Goal: Information Seeking & Learning: Learn about a topic

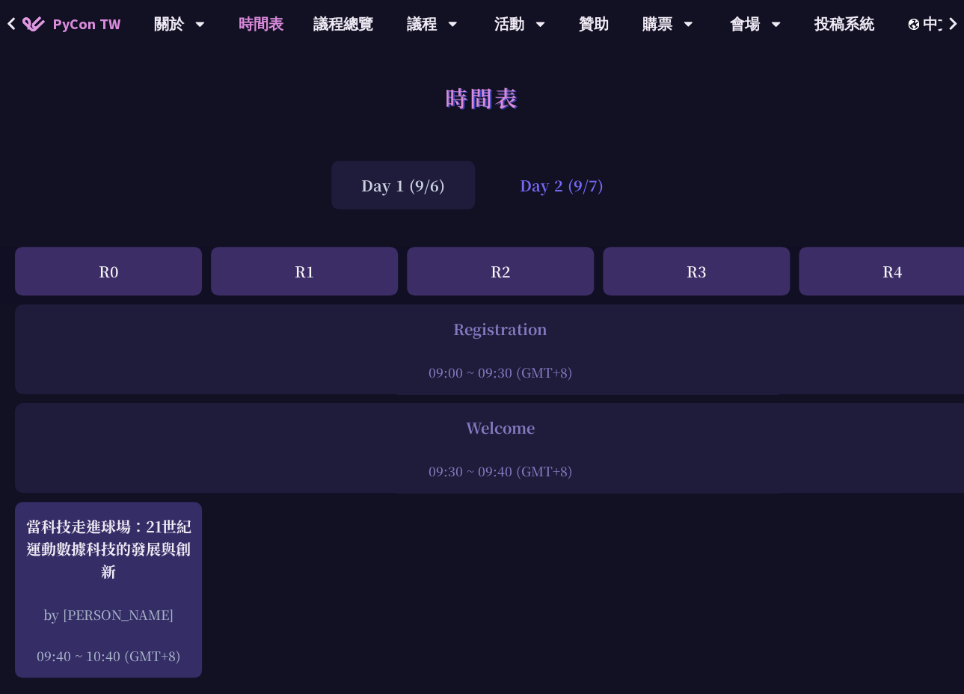
click at [574, 170] on div "Day 2 (9/7)" at bounding box center [562, 185] width 144 height 49
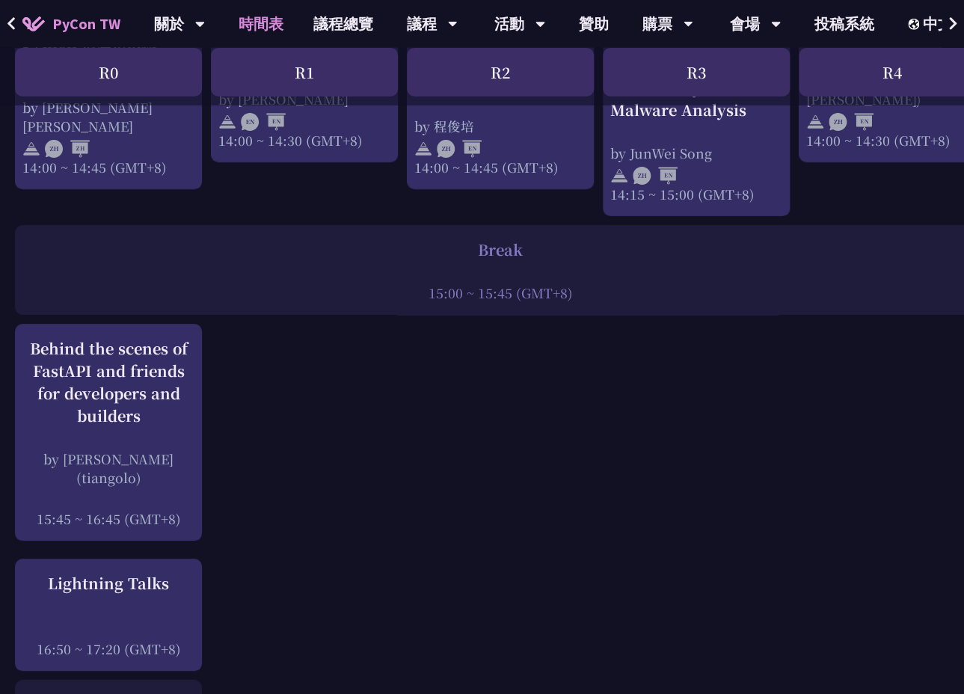
scroll to position [1722, 0]
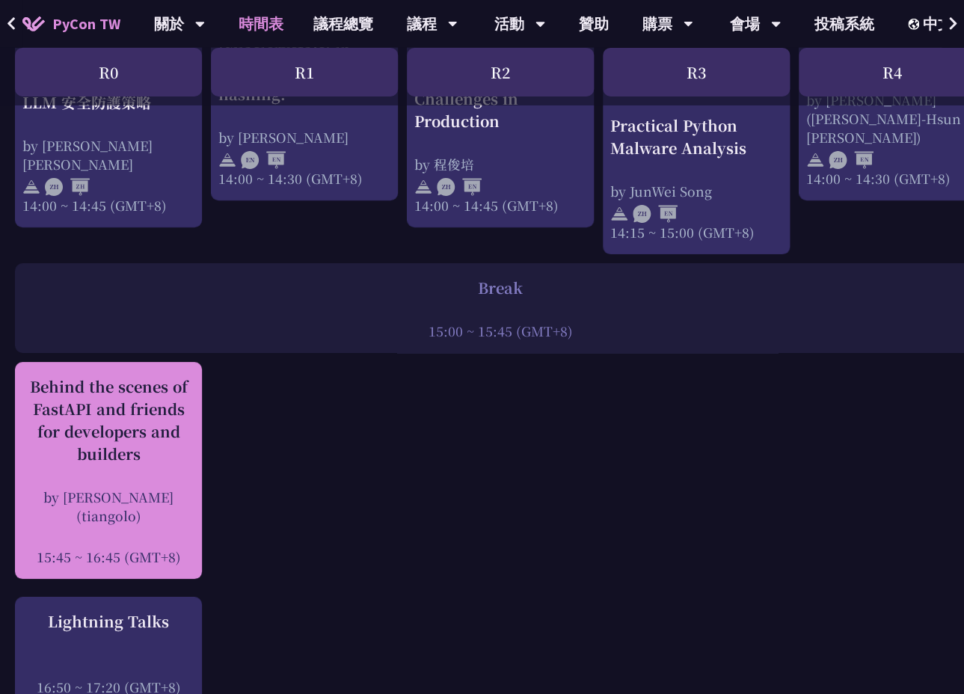
click at [124, 399] on div "Behind the scenes of FastAPI and friends for developers and builders" at bounding box center [108, 420] width 172 height 90
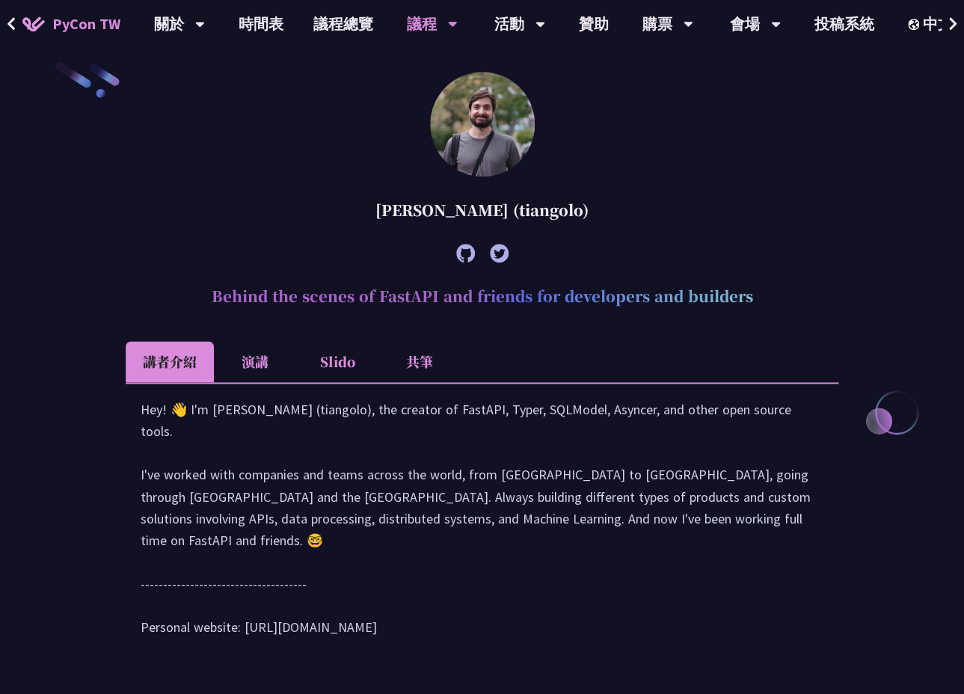
scroll to position [469, 0]
click at [339, 362] on li "Slido" at bounding box center [337, 361] width 82 height 41
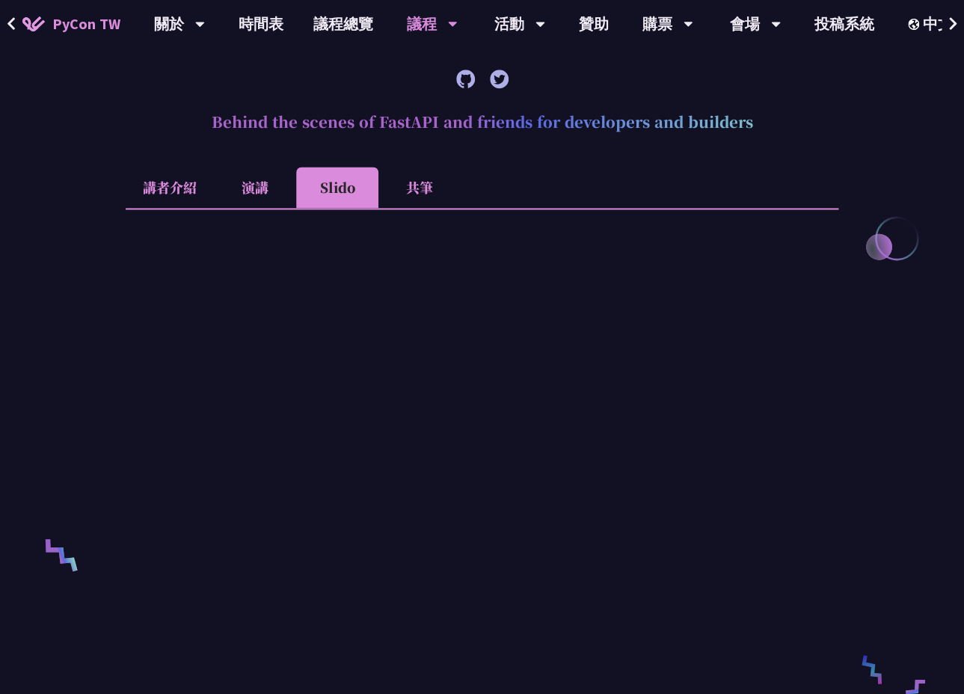
scroll to position [706, 0]
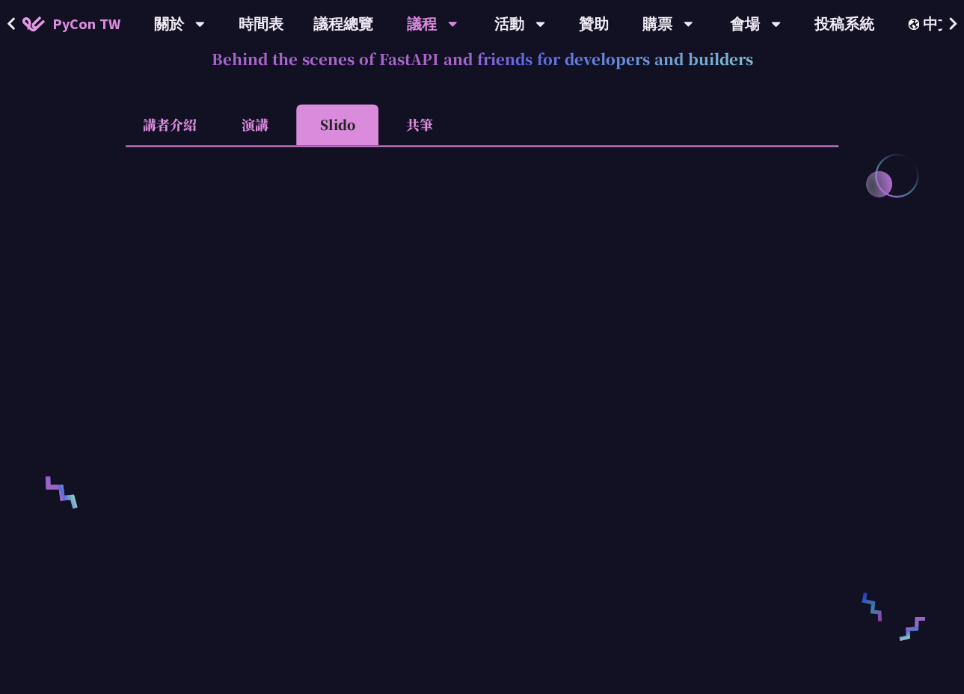
click at [422, 129] on li "共筆" at bounding box center [419, 124] width 82 height 41
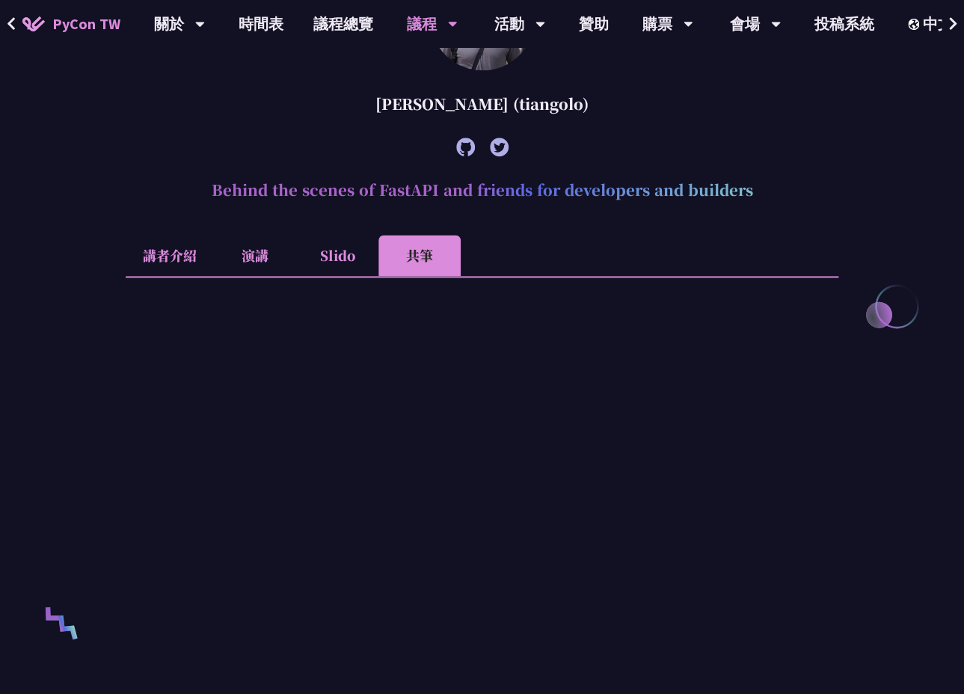
scroll to position [578, 0]
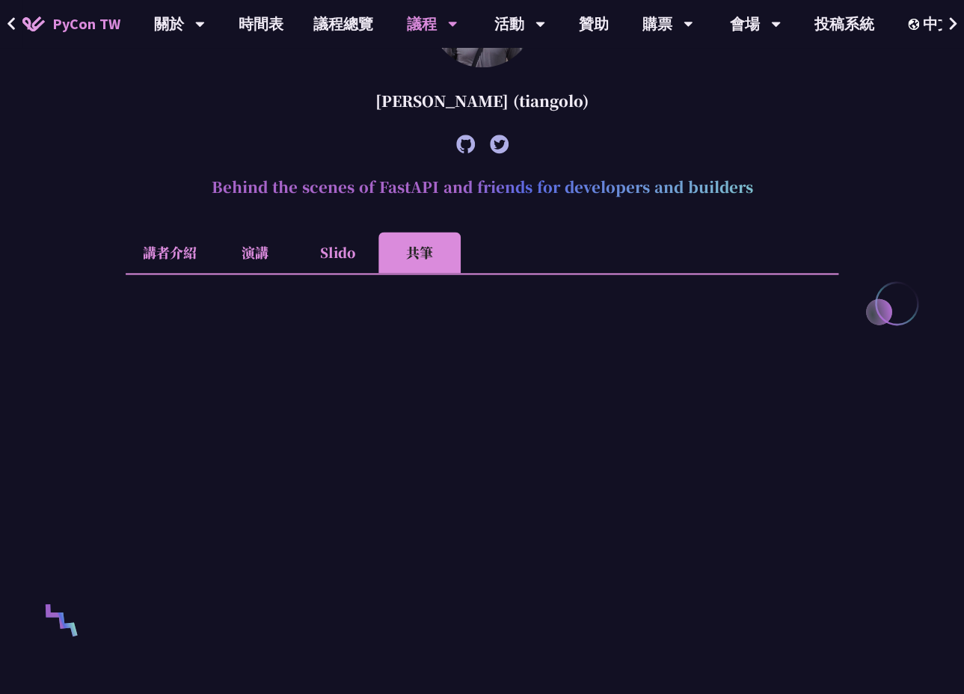
click at [355, 257] on li "Slido" at bounding box center [337, 252] width 82 height 41
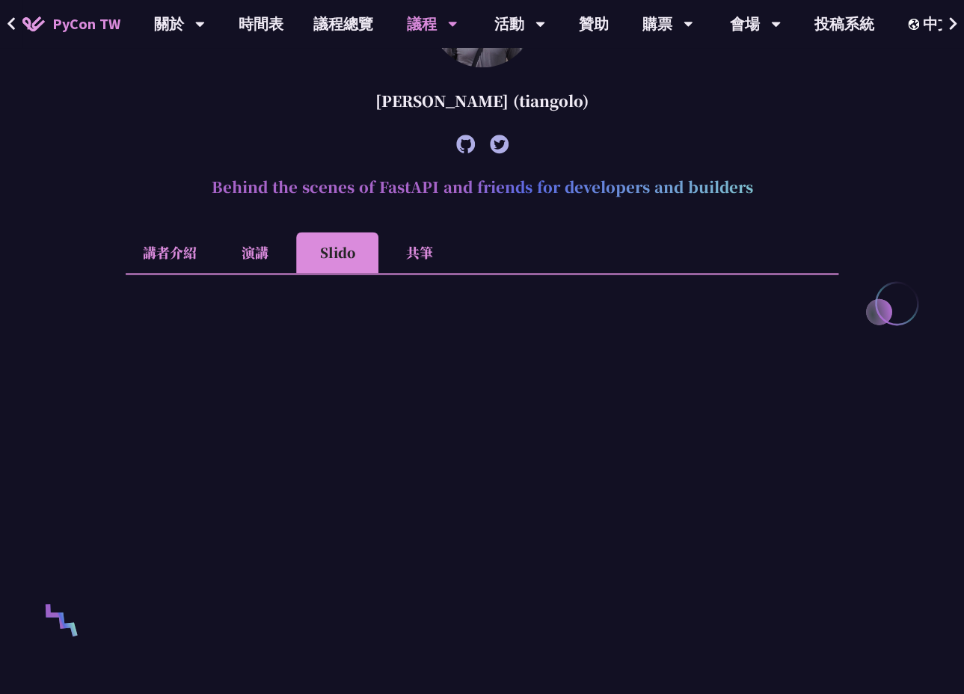
click at [263, 253] on li "演講" at bounding box center [255, 252] width 82 height 41
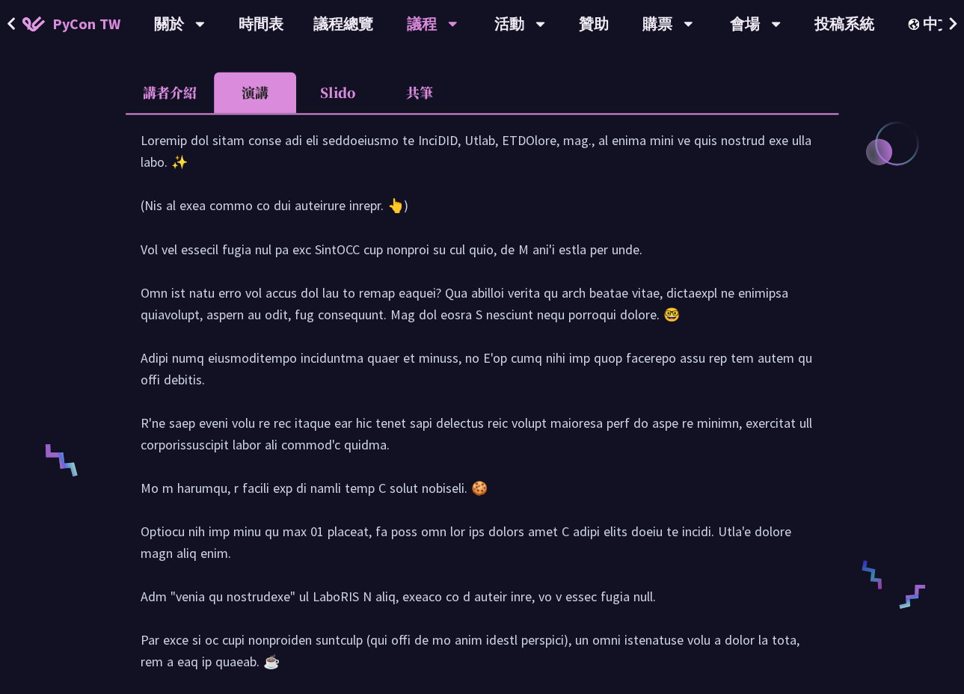
scroll to position [434, 0]
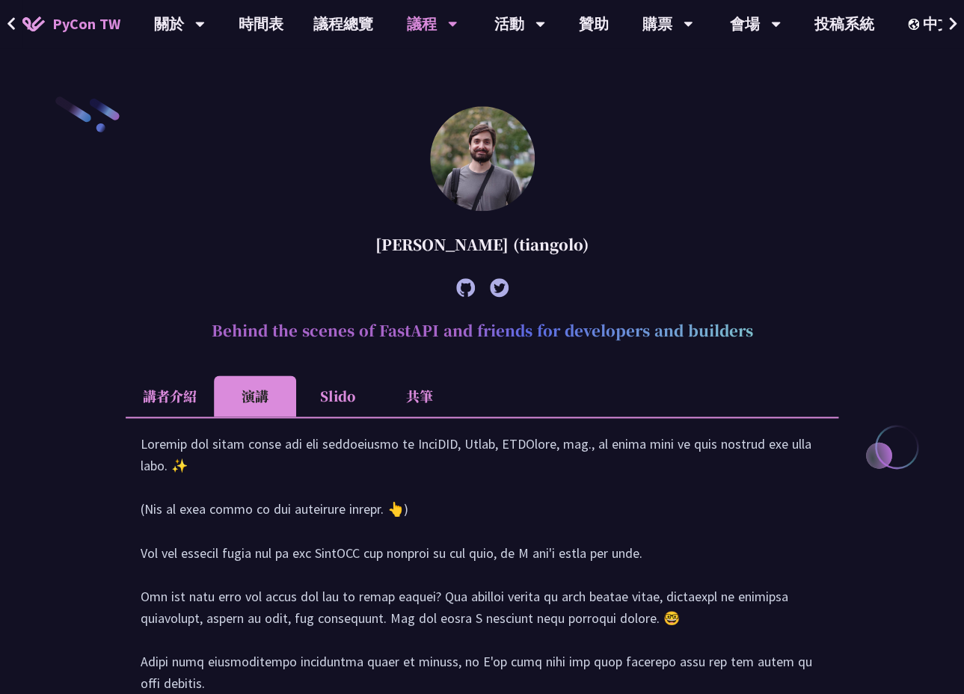
click at [176, 392] on li "講者介紹" at bounding box center [170, 395] width 88 height 41
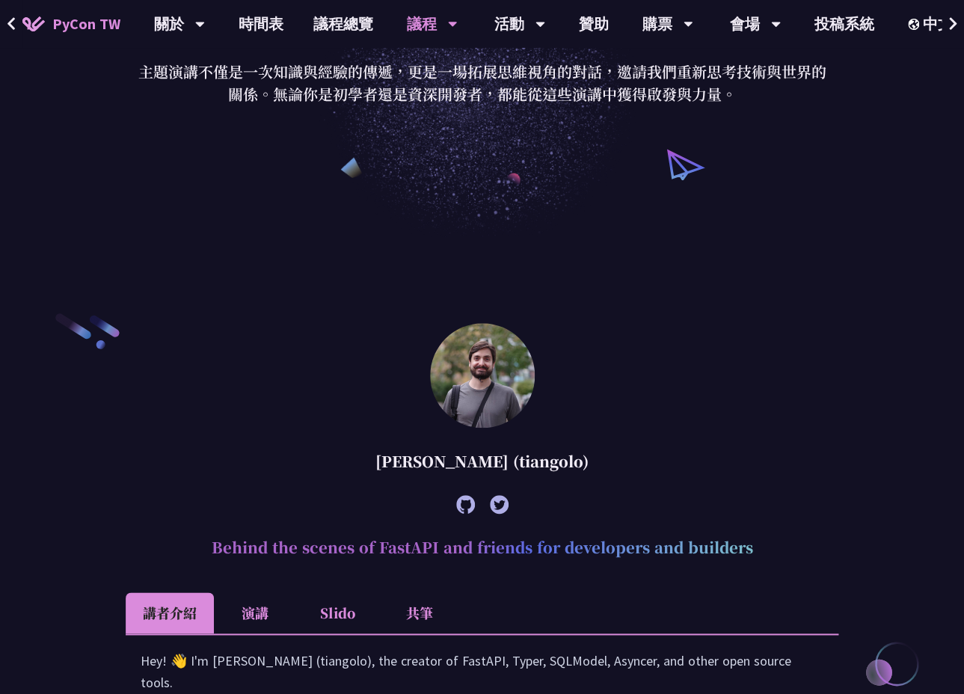
scroll to position [298, 0]
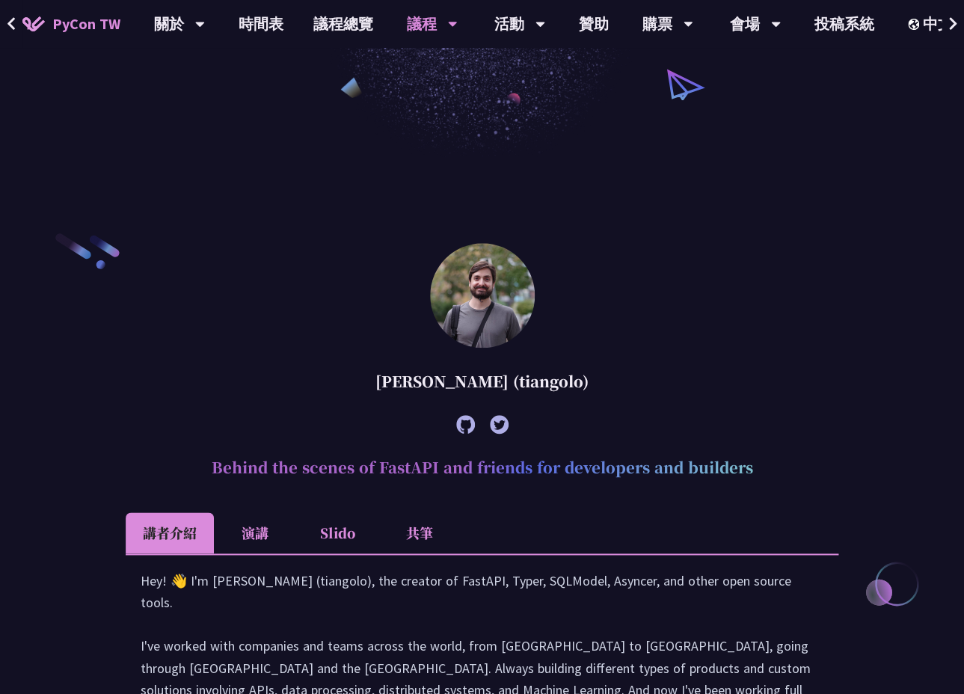
click at [413, 535] on li "共筆" at bounding box center [419, 532] width 82 height 41
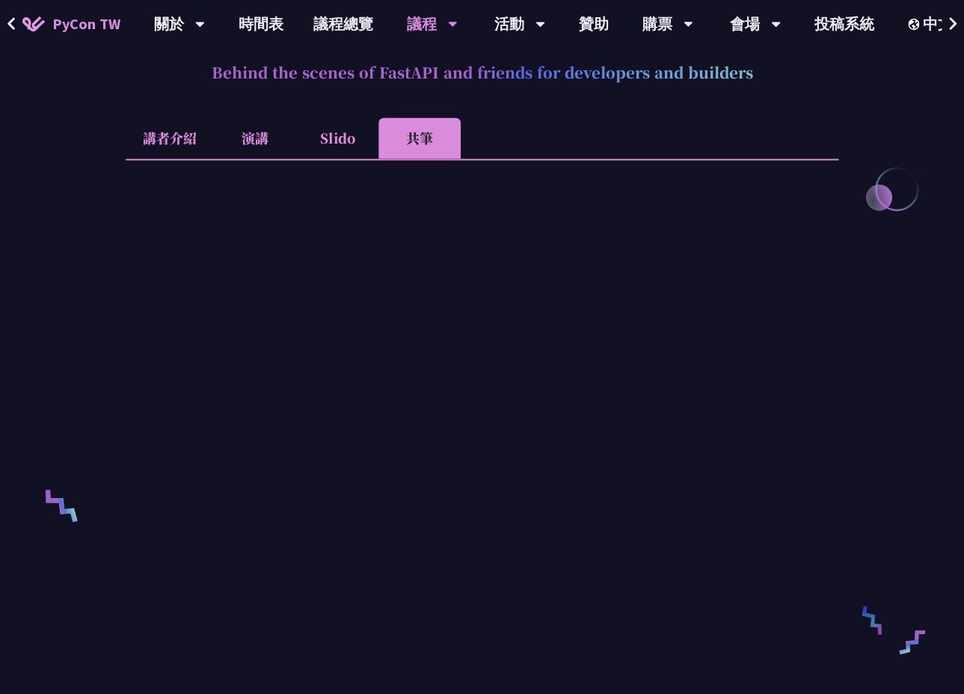
scroll to position [679, 0]
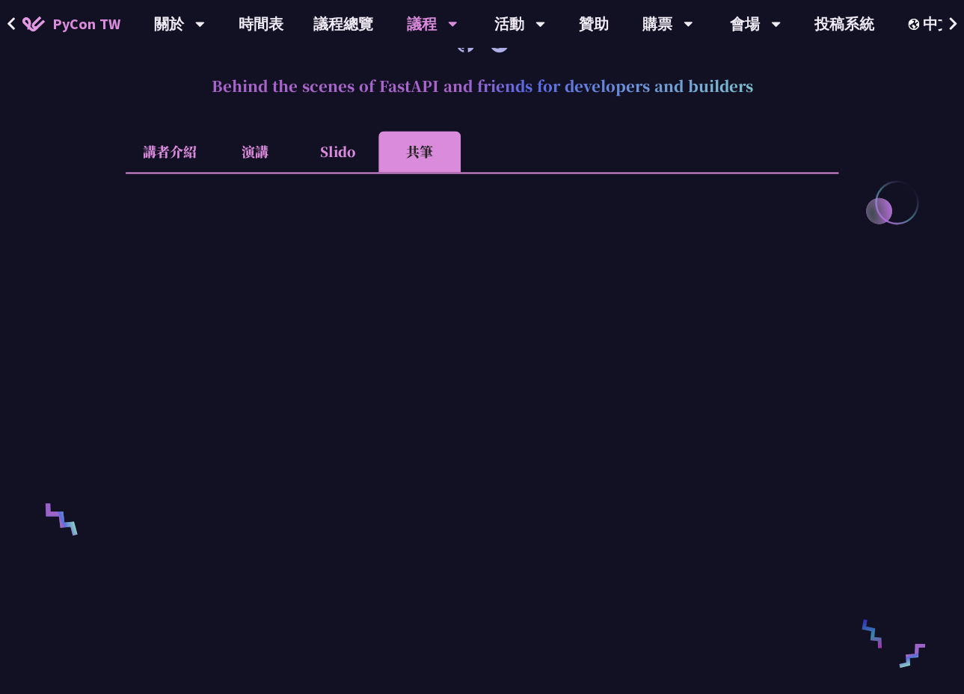
click at [82, 23] on span "PyCon TW" at bounding box center [86, 24] width 68 height 22
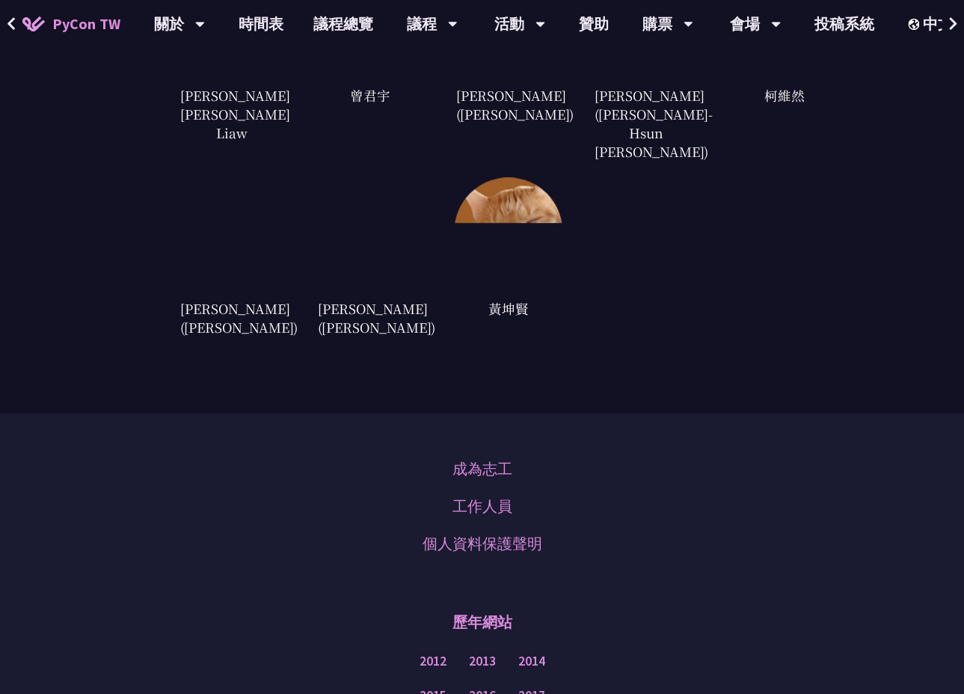
scroll to position [4435, 0]
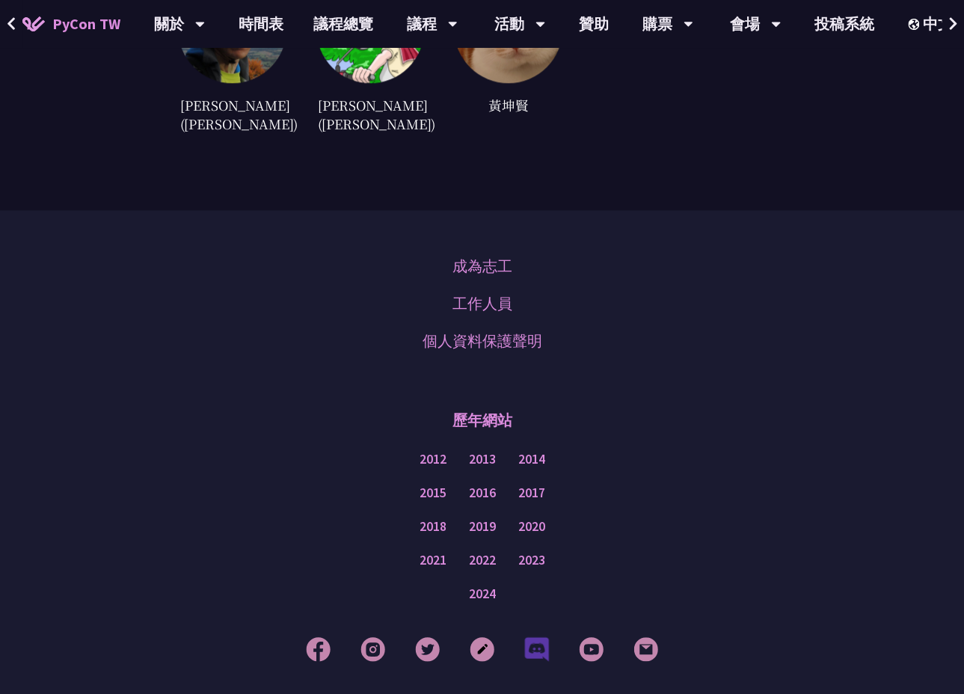
click at [539, 636] on img at bounding box center [536, 648] width 25 height 25
